Goal: Task Accomplishment & Management: Use online tool/utility

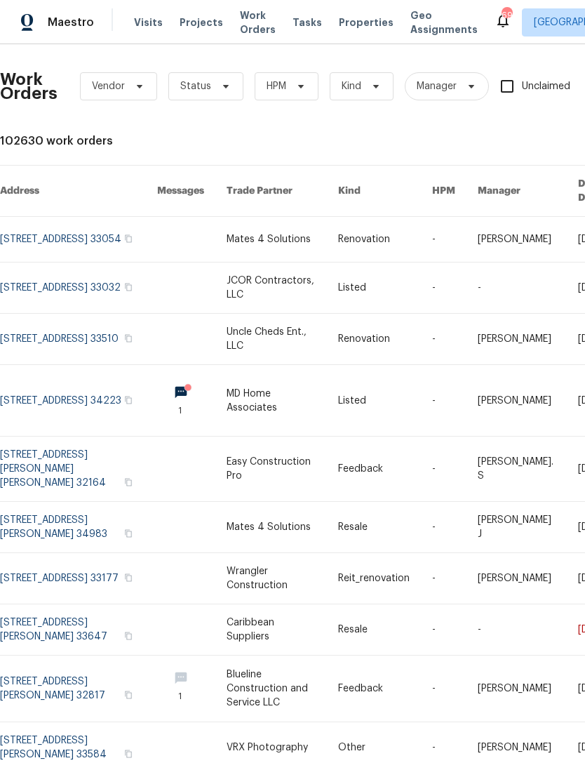
scroll to position [0, 53]
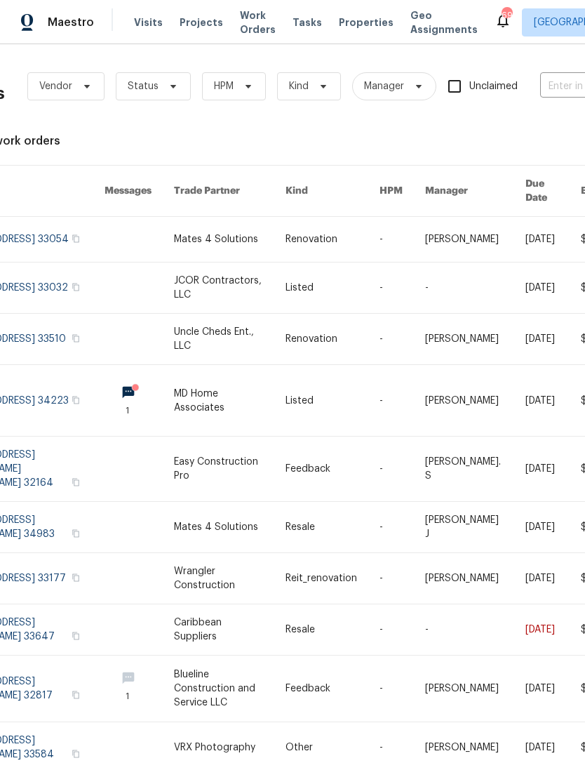
type input "9220"
click at [485, 176] on li "[STREET_ADDRESS]" at bounding box center [492, 164] width 180 height 23
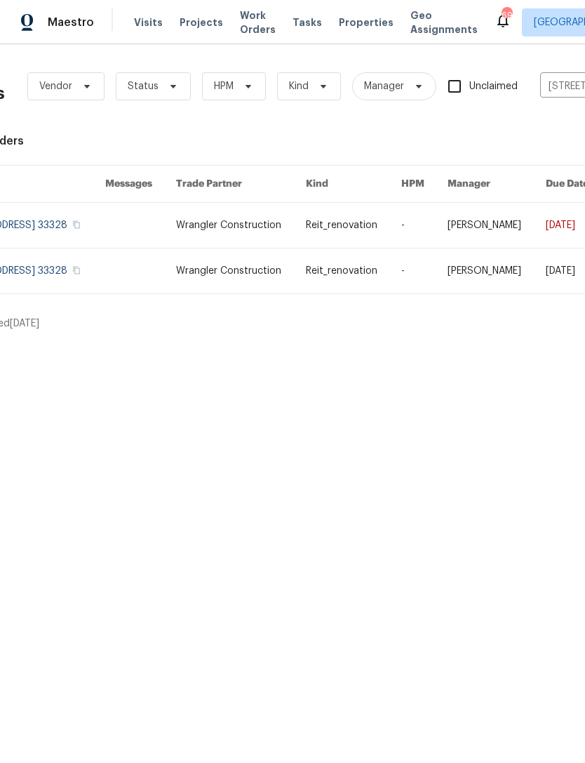
click at [434, 221] on link at bounding box center [424, 225] width 46 height 45
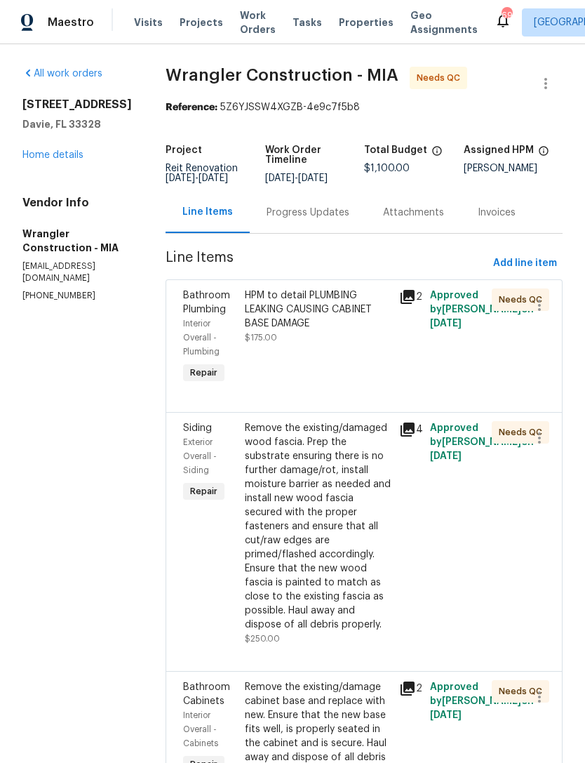
click at [291, 343] on div "HPM to detail PLUMBING LEAKING CAUSING CABINET BASE DAMAGE $175.00" at bounding box center [318, 337] width 154 height 107
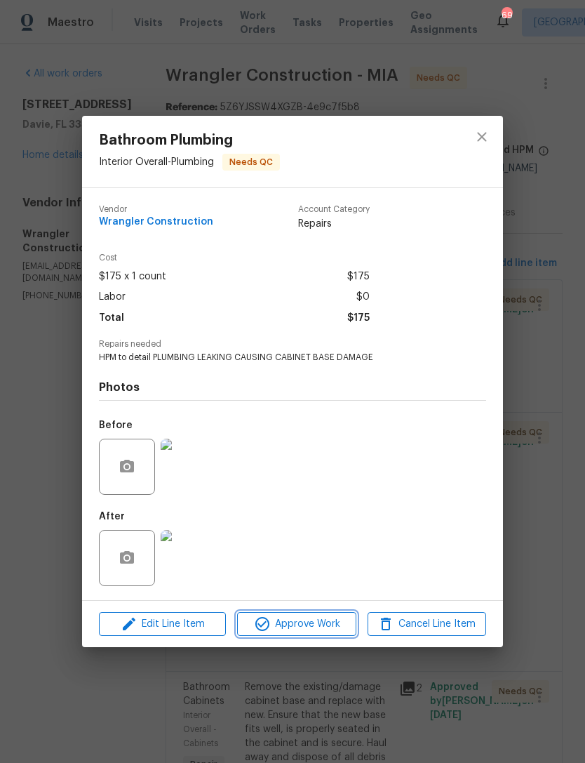
click at [310, 620] on span "Approve Work" at bounding box center [296, 624] width 110 height 18
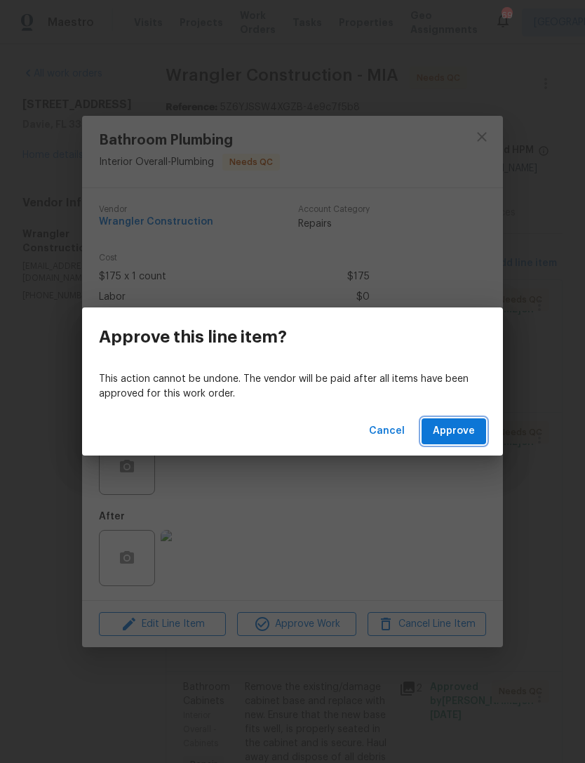
click at [457, 424] on span "Approve" at bounding box center [454, 431] width 42 height 18
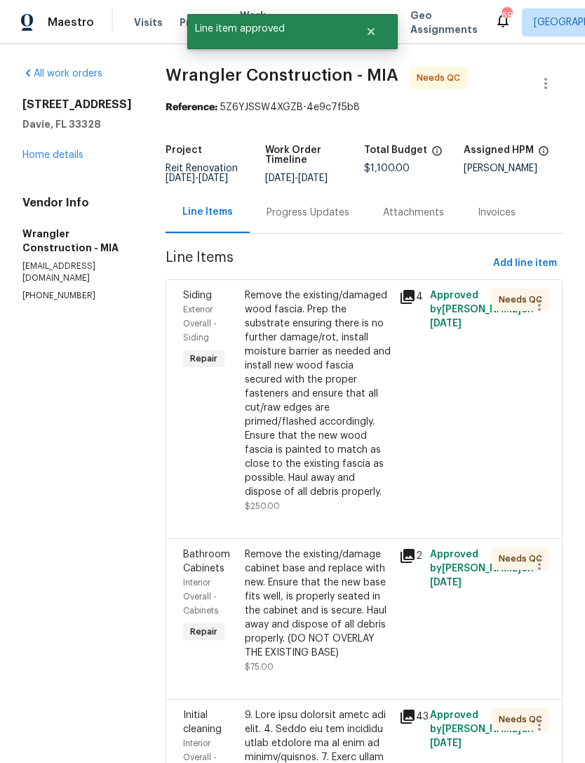
click at [325, 441] on div "Remove the existing/damaged wood fascia. Prep the substrate ensuring there is n…" at bounding box center [318, 393] width 146 height 211
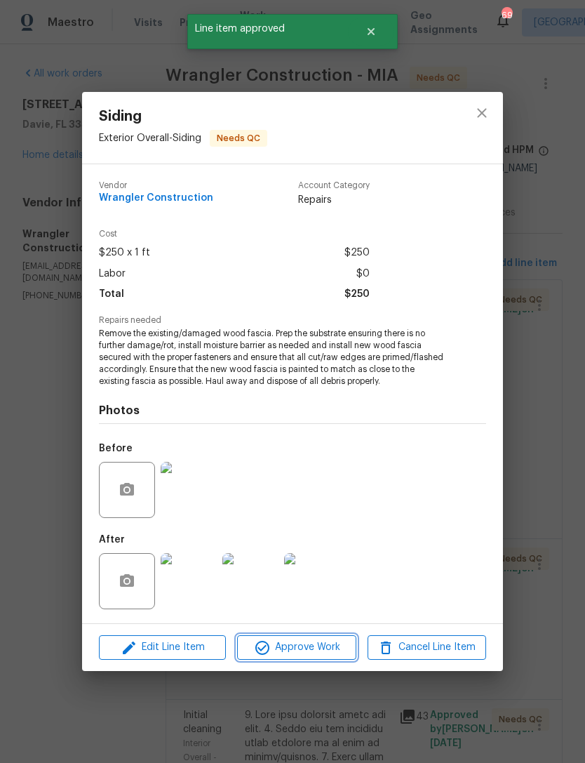
click at [321, 646] on span "Approve Work" at bounding box center [296, 648] width 110 height 18
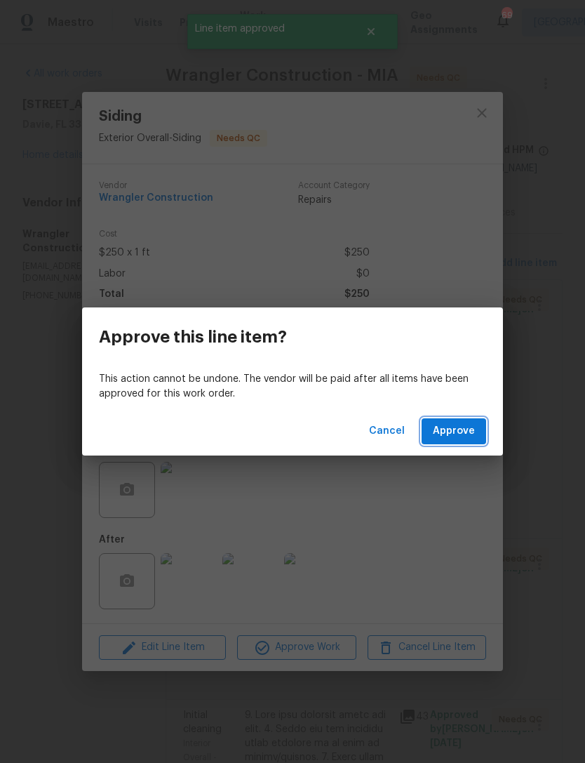
click at [459, 425] on span "Approve" at bounding box center [454, 431] width 42 height 18
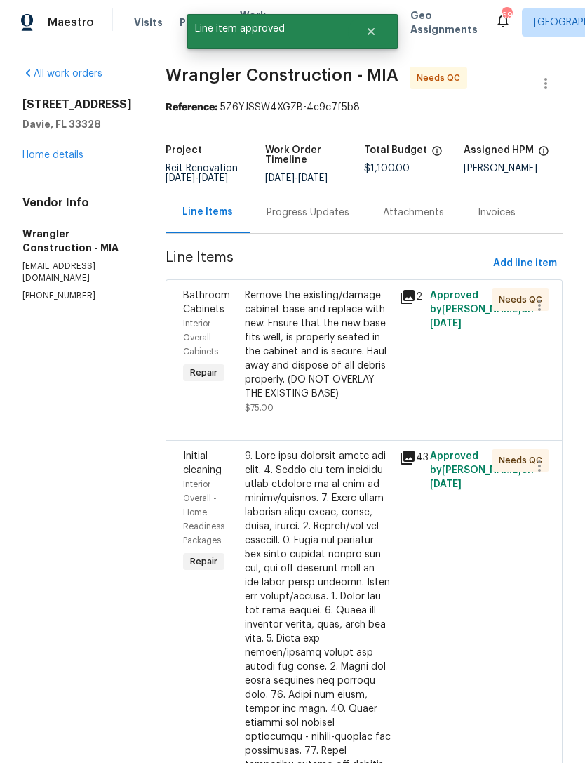
click at [303, 380] on div "Remove the existing/damage cabinet base and replace with new. Ensure that the n…" at bounding box center [318, 344] width 146 height 112
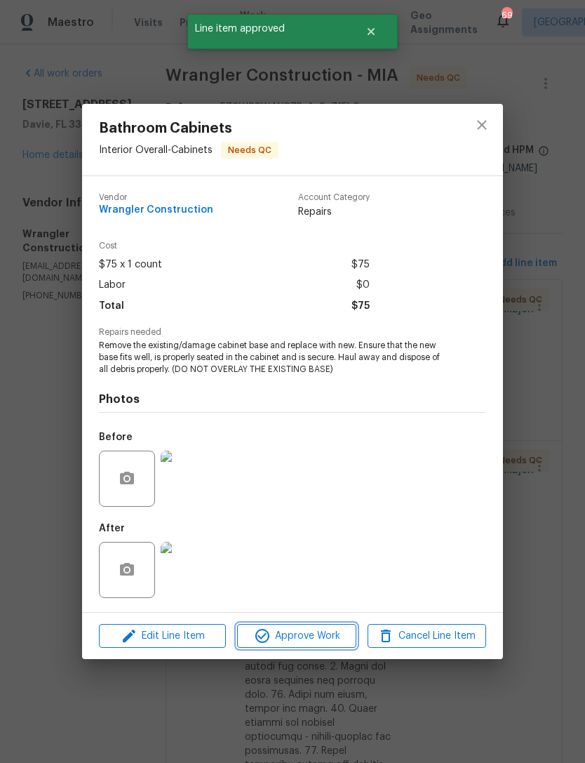
click at [328, 632] on span "Approve Work" at bounding box center [296, 636] width 110 height 18
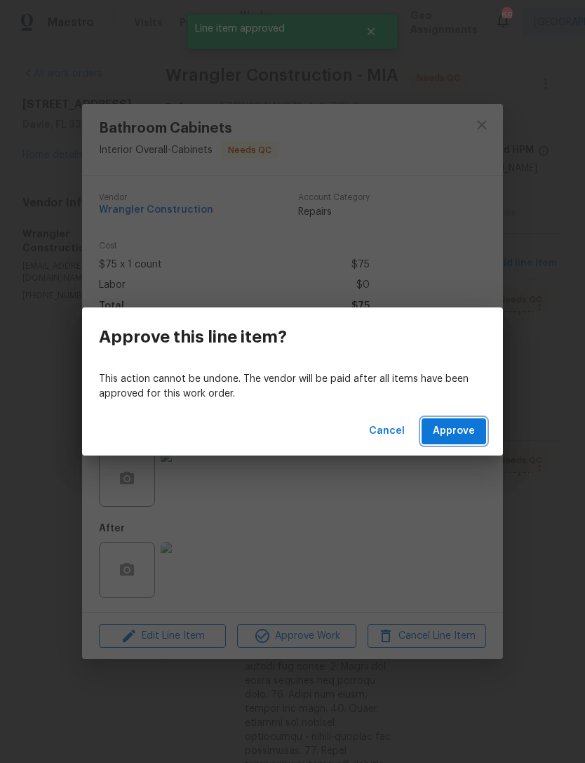
click at [462, 428] on span "Approve" at bounding box center [454, 431] width 42 height 18
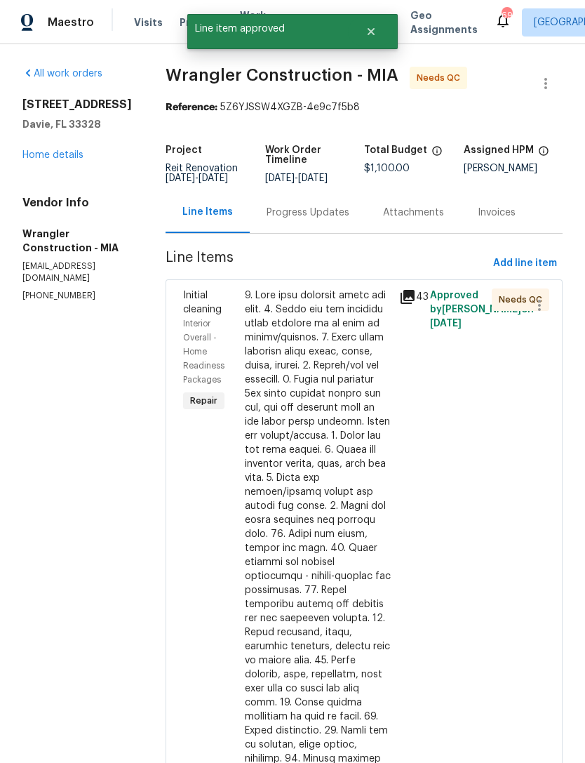
click at [326, 559] on div at bounding box center [318, 625] width 146 height 674
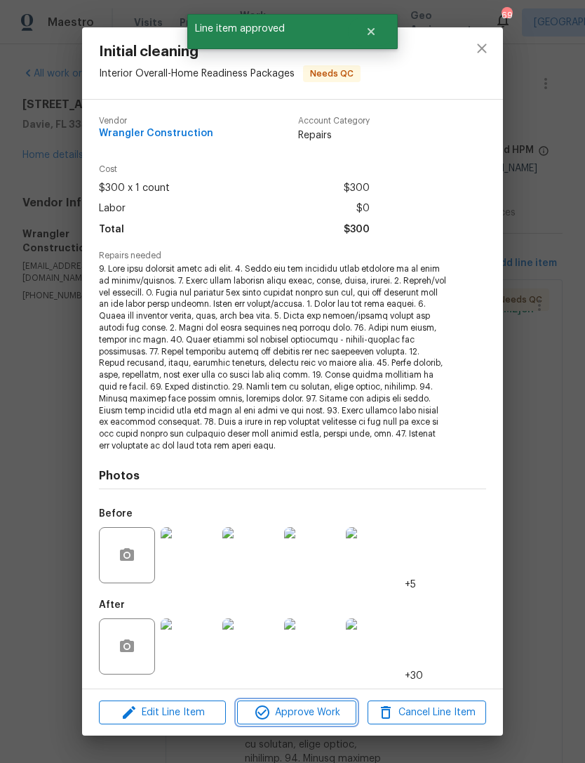
click at [314, 704] on span "Approve Work" at bounding box center [296, 713] width 110 height 18
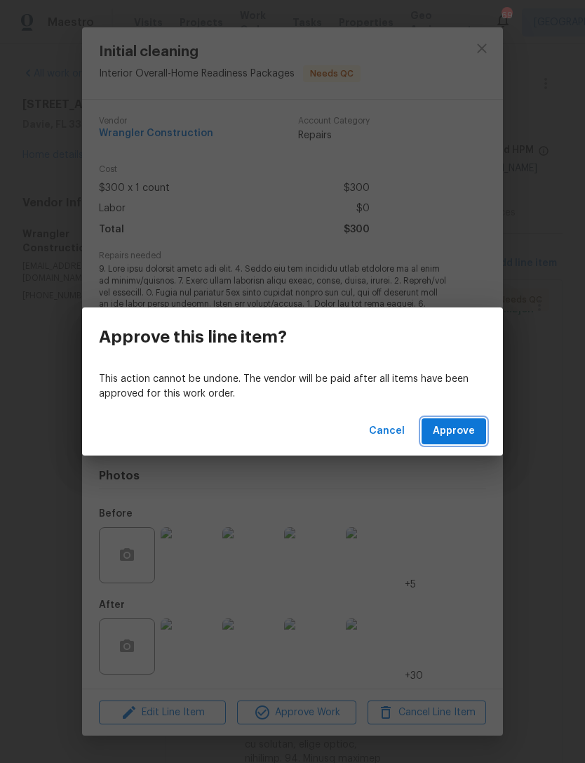
click at [465, 425] on span "Approve" at bounding box center [454, 431] width 42 height 18
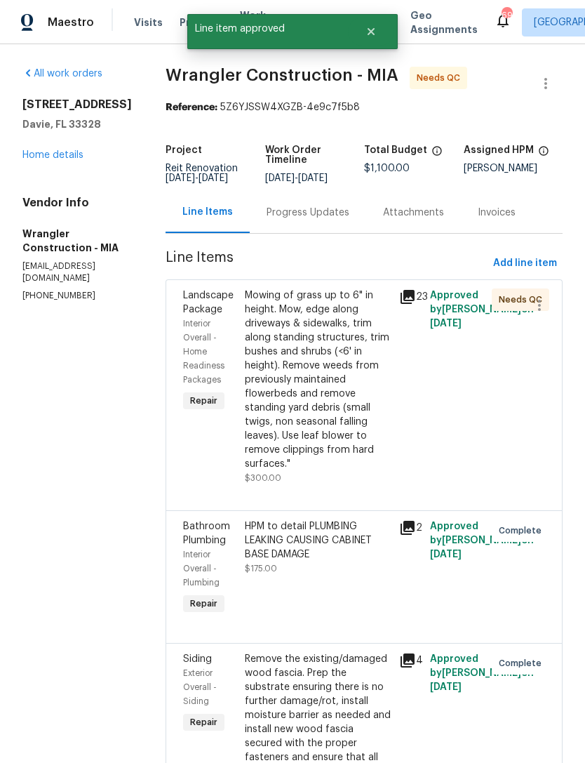
click at [338, 408] on div "Mowing of grass up to 6" in height. Mow, edge along driveways & sidewalks, trim…" at bounding box center [318, 379] width 146 height 182
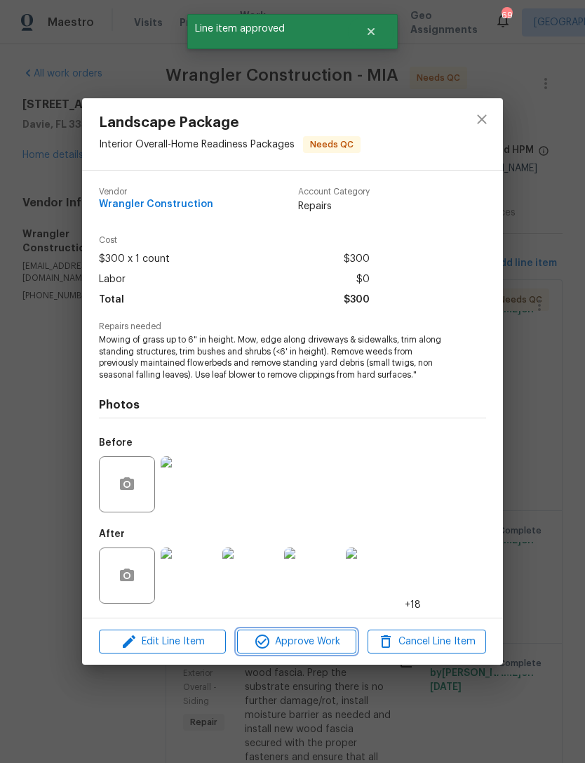
click at [318, 639] on span "Approve Work" at bounding box center [296, 642] width 110 height 18
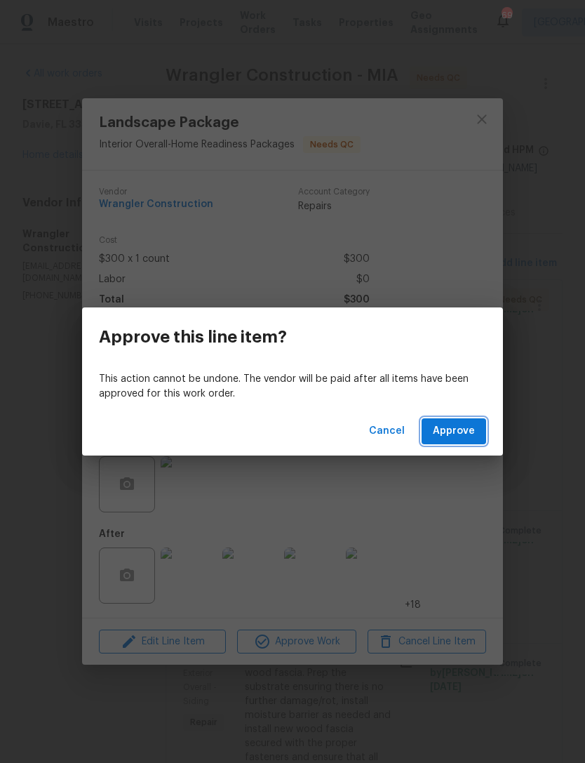
click at [462, 429] on span "Approve" at bounding box center [454, 431] width 42 height 18
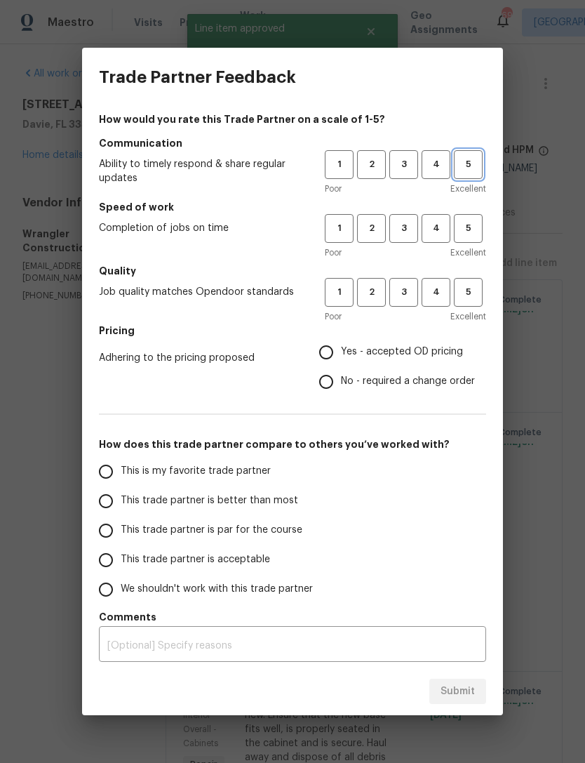
click at [462, 168] on span "5" at bounding box center [468, 164] width 26 height 16
click at [475, 214] on button "5" at bounding box center [468, 228] width 29 height 29
click at [473, 299] on span "5" at bounding box center [468, 292] width 26 height 16
click at [331, 352] on input "Yes - accepted OD pricing" at bounding box center [326, 352] width 29 height 29
radio input "true"
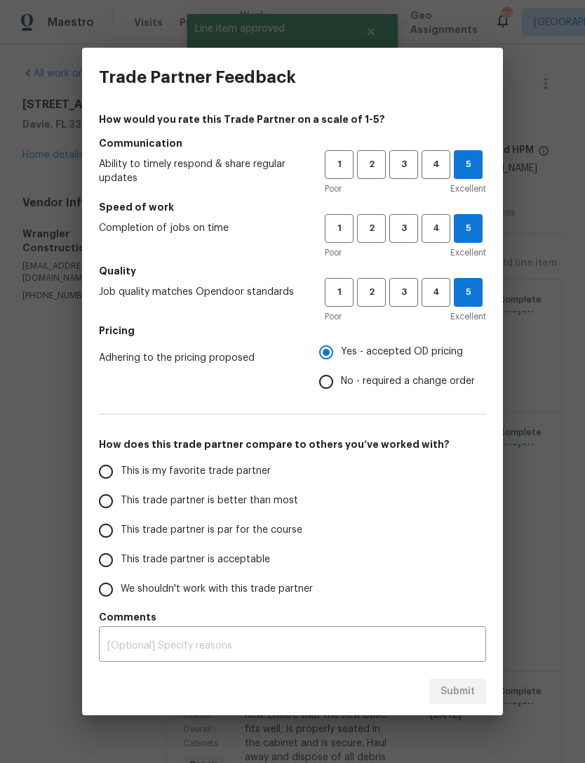
click at [112, 466] on input "This is my favorite trade partner" at bounding box center [105, 471] width 29 height 29
click at [465, 689] on span "Submit" at bounding box center [458, 692] width 34 height 18
radio input "true"
radio input "false"
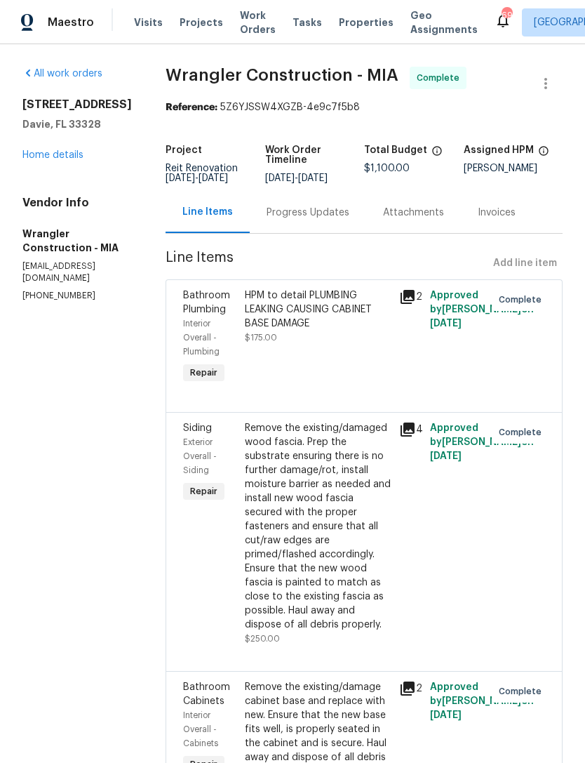
click at [245, 19] on span "Work Orders" at bounding box center [258, 22] width 36 height 28
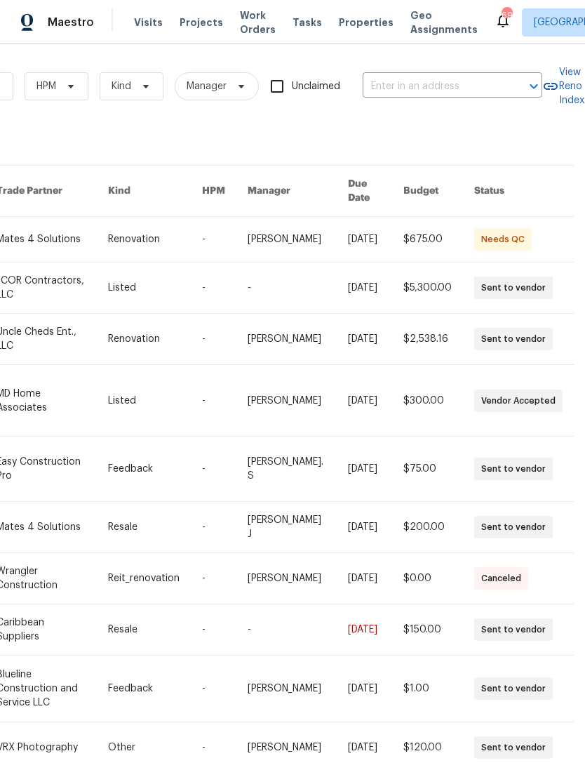
scroll to position [0, 231]
click at [440, 79] on input "text" at bounding box center [433, 87] width 140 height 22
type input "9358"
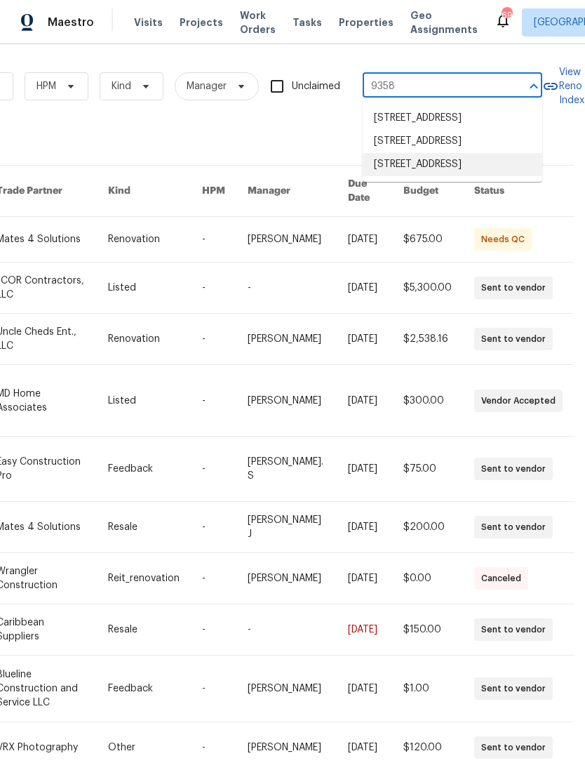
click at [436, 176] on li "[STREET_ADDRESS]" at bounding box center [453, 164] width 180 height 23
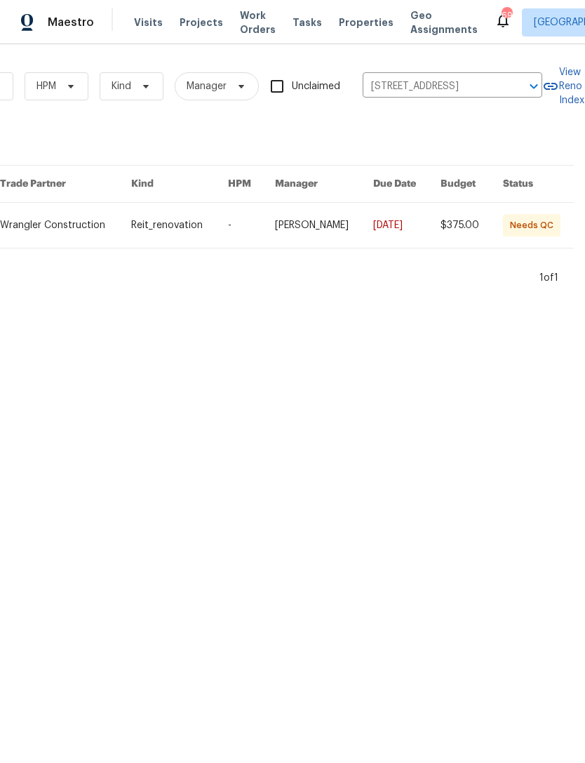
click at [354, 220] on link at bounding box center [324, 225] width 99 height 45
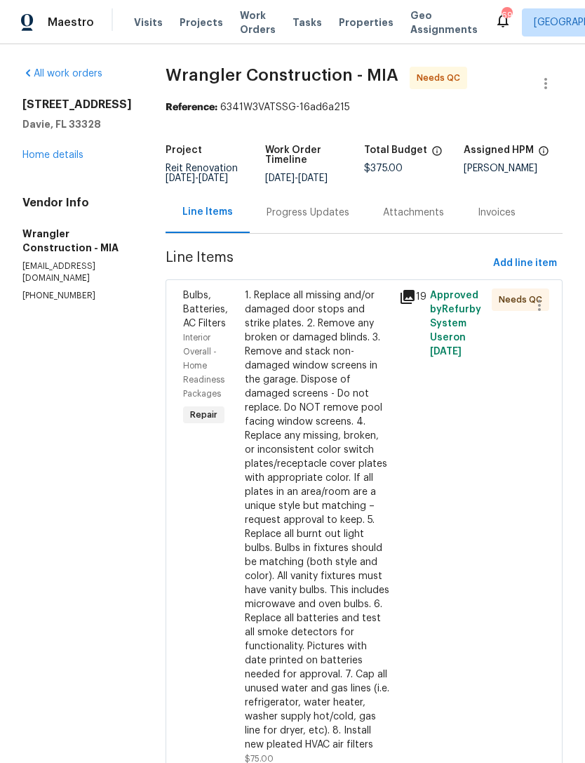
click at [298, 503] on div "1. Replace all missing and/or damaged door stops and strike plates. 2. Remove a…" at bounding box center [318, 519] width 146 height 463
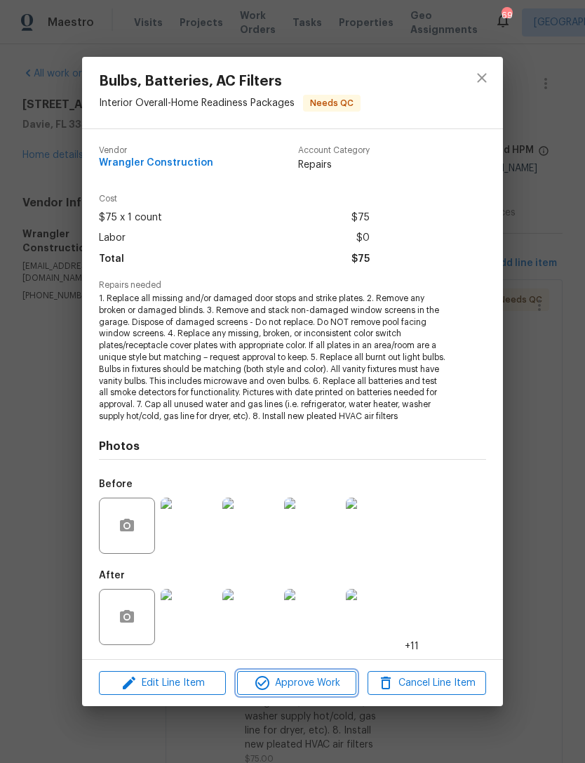
click at [282, 681] on span "Approve Work" at bounding box center [296, 683] width 110 height 18
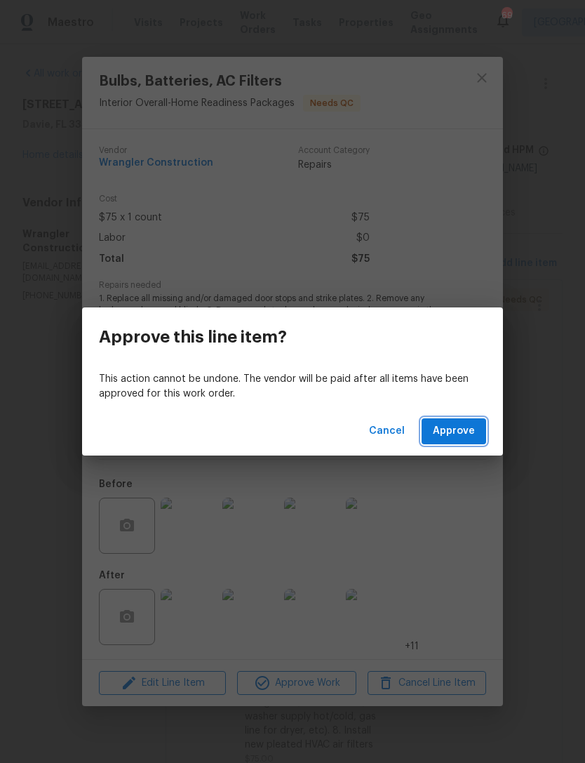
click at [462, 431] on span "Approve" at bounding box center [454, 431] width 42 height 18
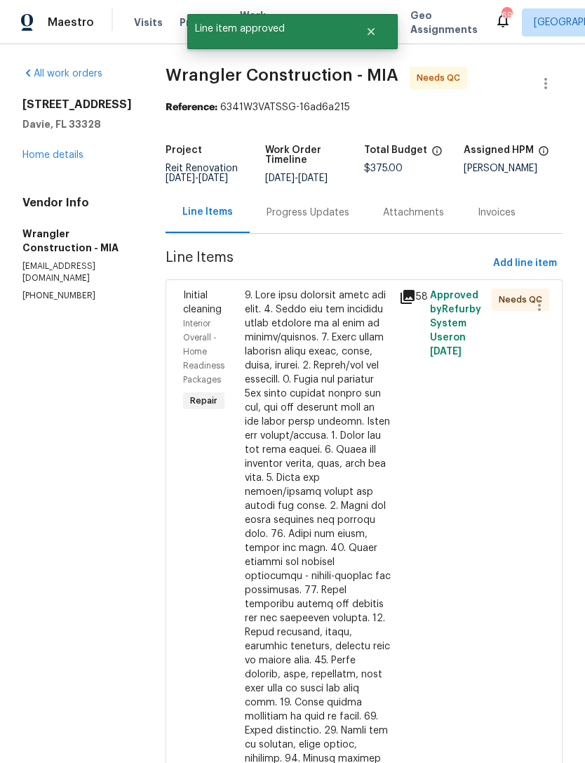
click at [307, 569] on div at bounding box center [318, 625] width 146 height 674
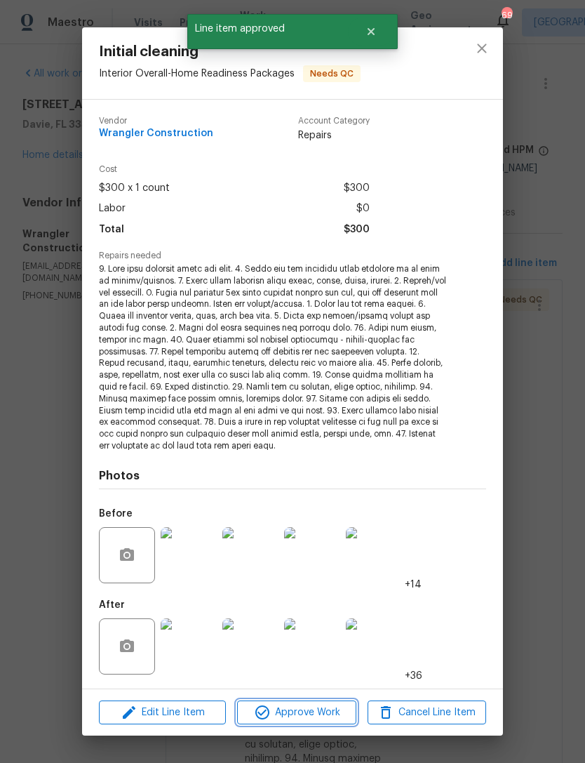
click at [315, 708] on span "Approve Work" at bounding box center [296, 713] width 110 height 18
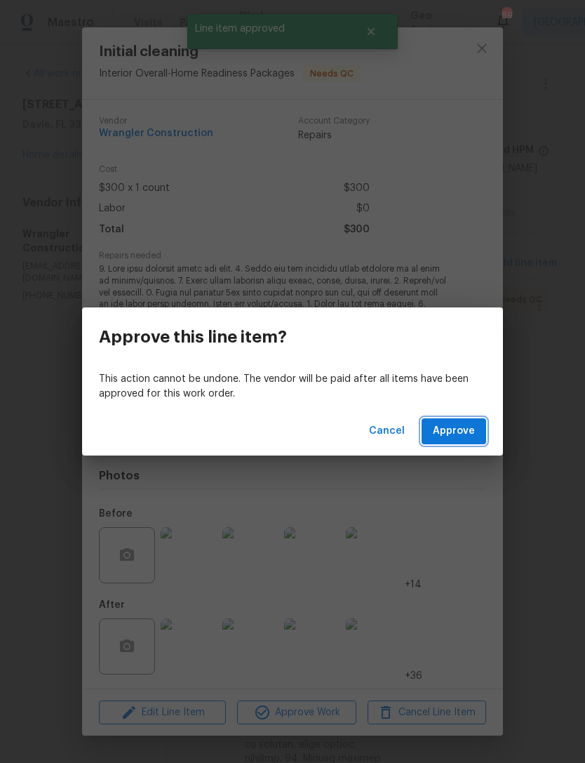
click at [461, 431] on span "Approve" at bounding box center [454, 431] width 42 height 18
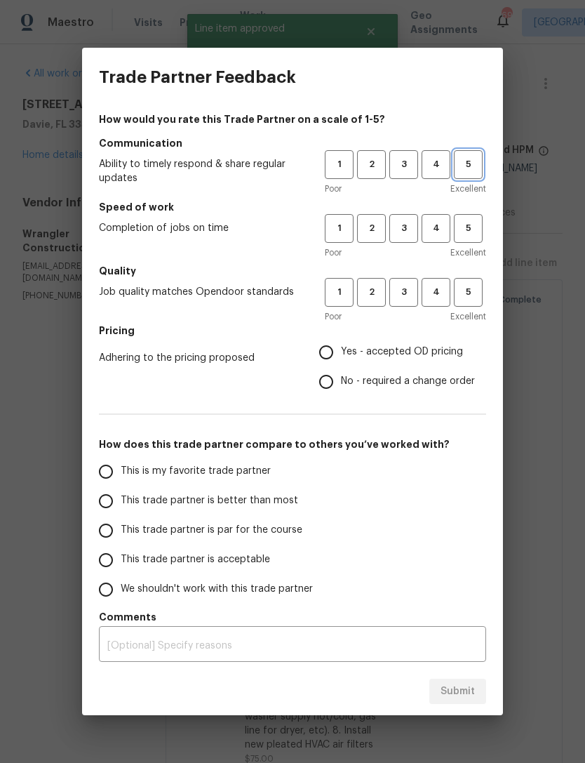
click at [465, 159] on span "5" at bounding box center [468, 164] width 26 height 16
click at [476, 218] on button "5" at bounding box center [468, 228] width 29 height 29
click at [472, 298] on span "5" at bounding box center [468, 292] width 26 height 16
click at [329, 352] on input "Yes - accepted OD pricing" at bounding box center [326, 352] width 29 height 29
radio input "true"
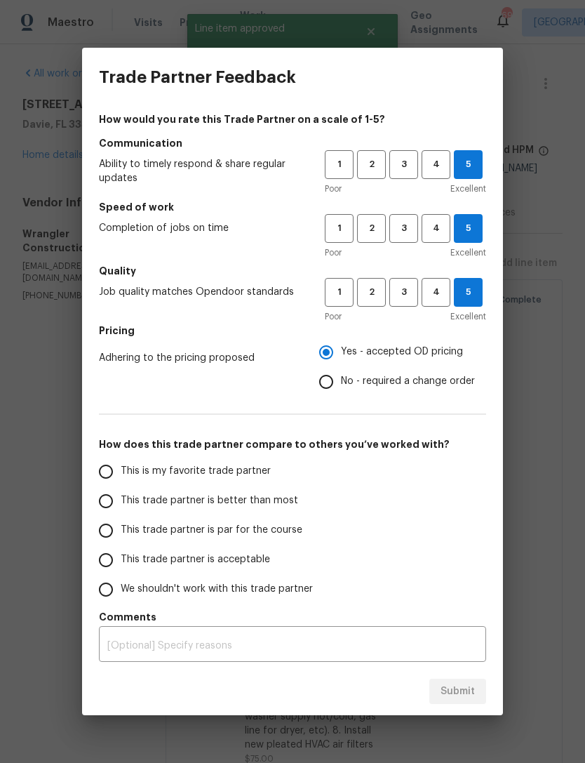
click at [110, 466] on input "This is my favorite trade partner" at bounding box center [105, 471] width 29 height 29
click at [460, 695] on span "Submit" at bounding box center [458, 692] width 34 height 18
radio input "true"
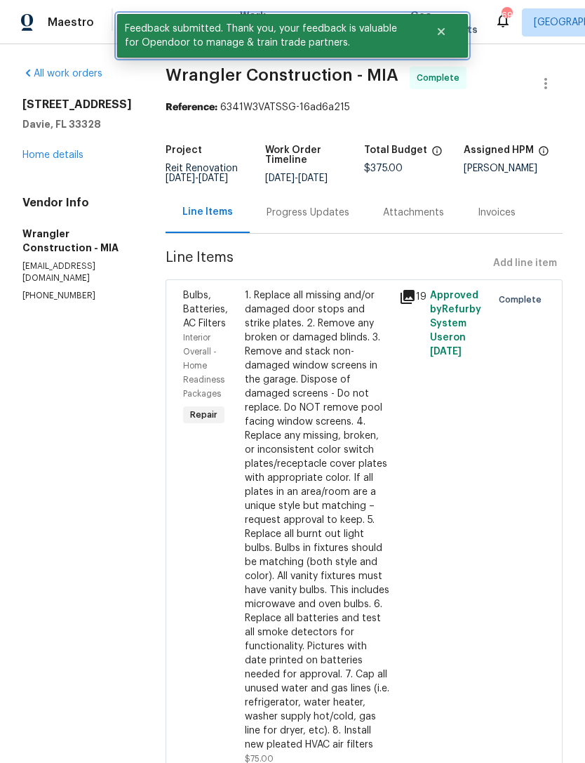
click at [439, 31] on icon "Close" at bounding box center [441, 31] width 11 height 11
